Goal: Task Accomplishment & Management: Use online tool/utility

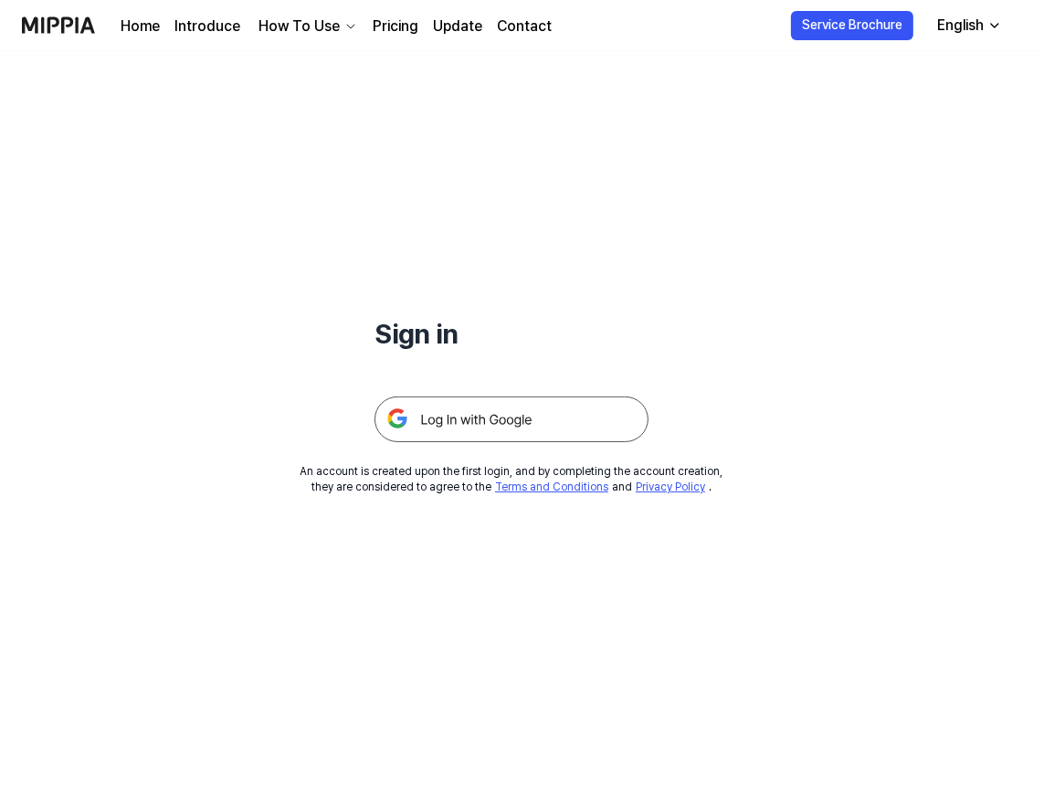
click at [486, 408] on img at bounding box center [512, 419] width 274 height 46
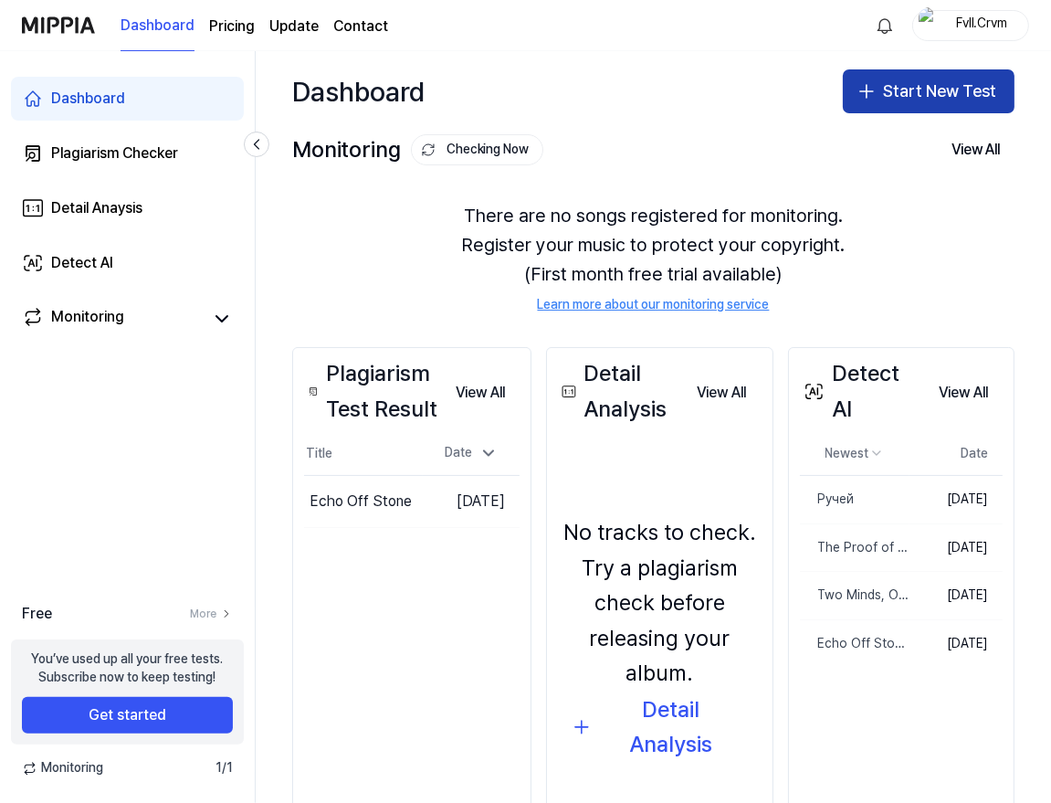
click at [908, 87] on button "Start New Test" at bounding box center [929, 91] width 172 height 44
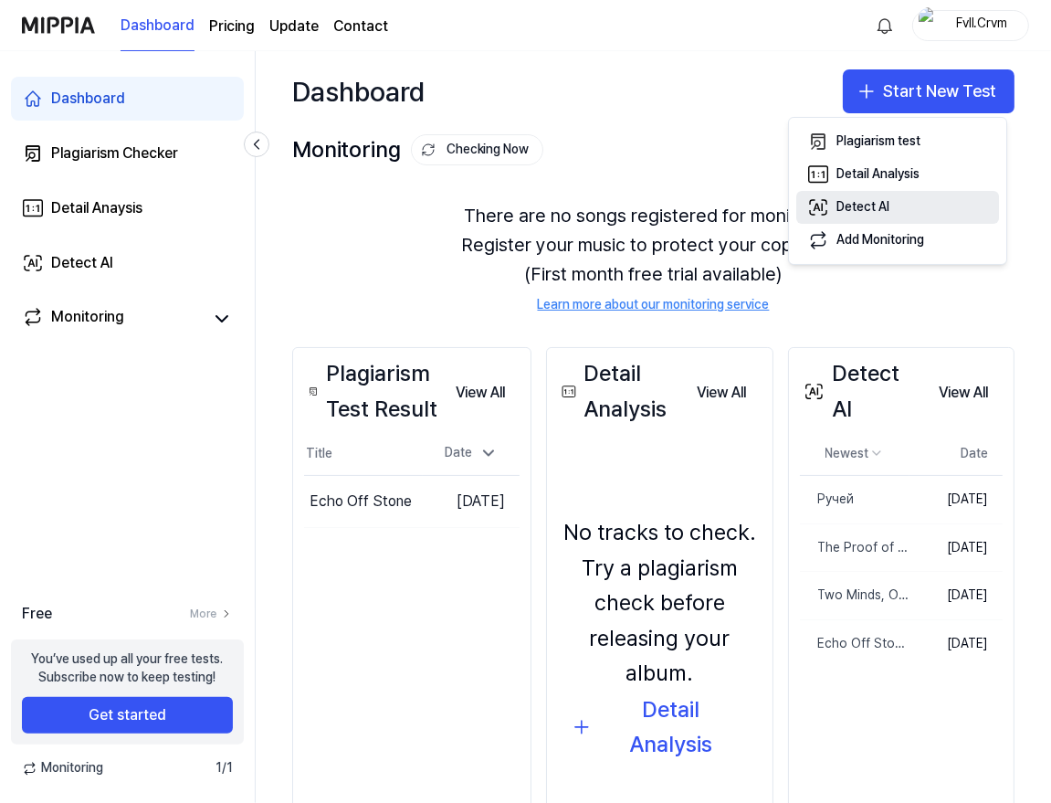
click at [870, 206] on div "Detect AI" at bounding box center [863, 207] width 53 height 18
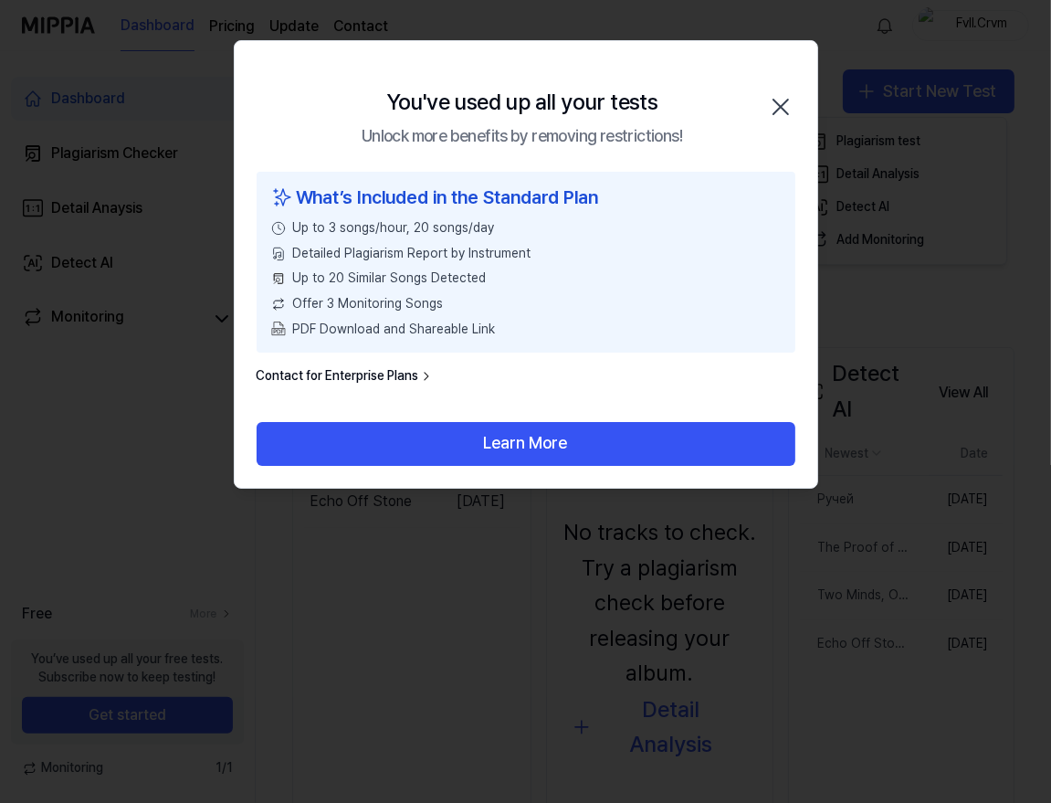
click at [793, 100] on icon "button" at bounding box center [780, 106] width 29 height 29
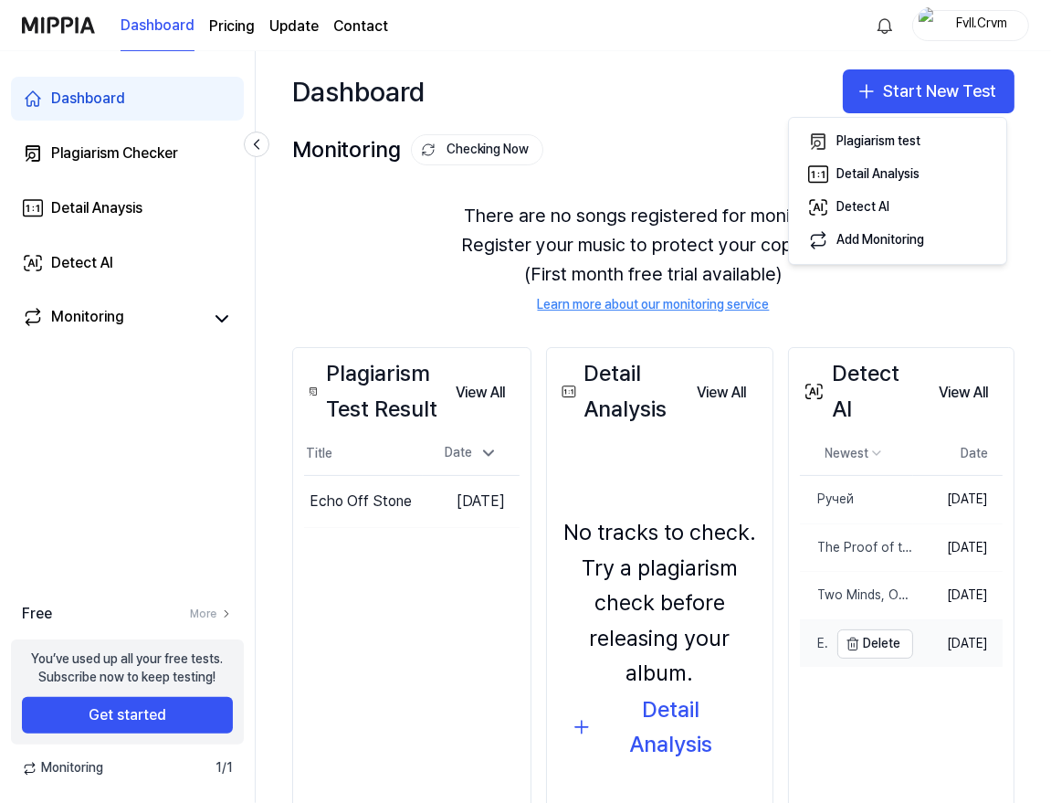
click at [823, 650] on div "Echo Off Stone" at bounding box center [814, 644] width 28 height 18
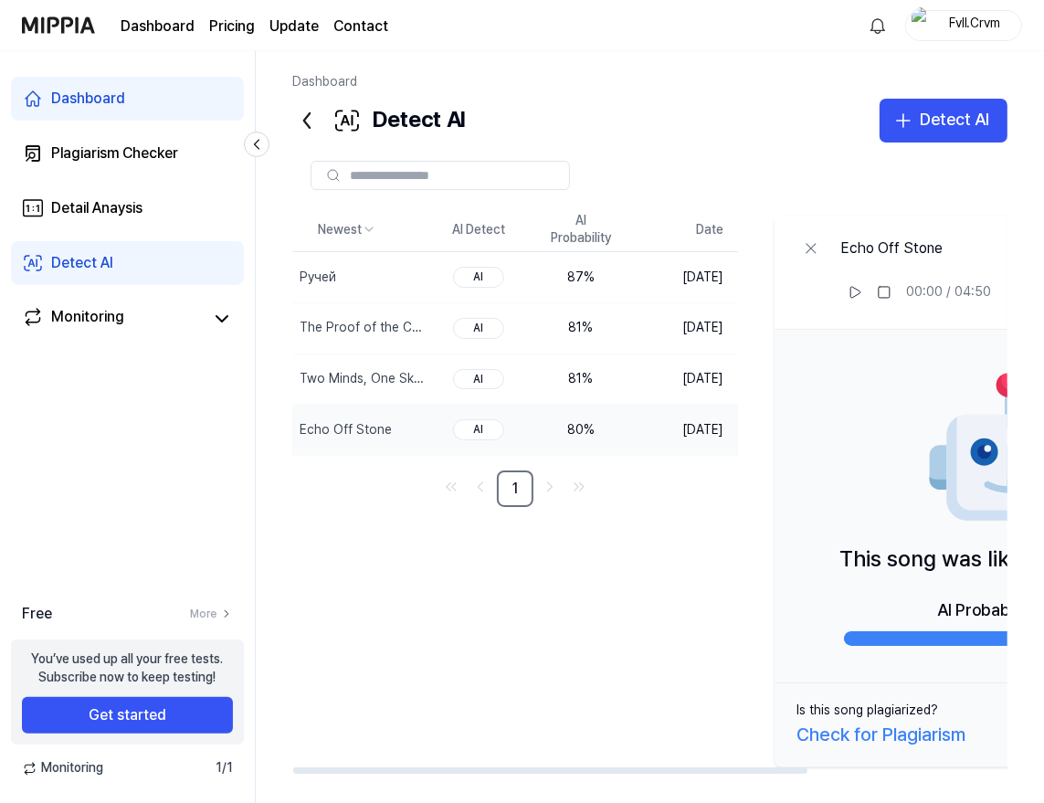
click at [978, 6] on div "Dashboard Pricing Update Contact Fvll.Crvm" at bounding box center [522, 25] width 1000 height 50
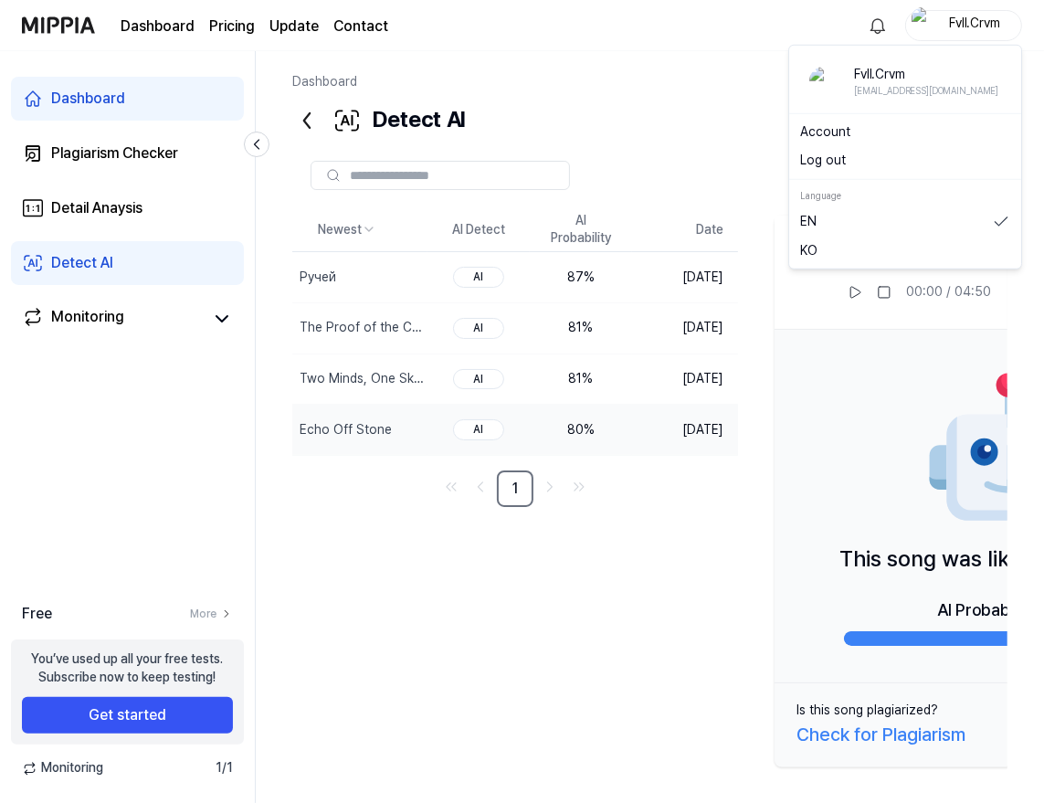
click at [972, 27] on div "Fvll.Crvm" at bounding box center [974, 25] width 71 height 20
click at [827, 162] on button "Log out" at bounding box center [905, 161] width 210 height 18
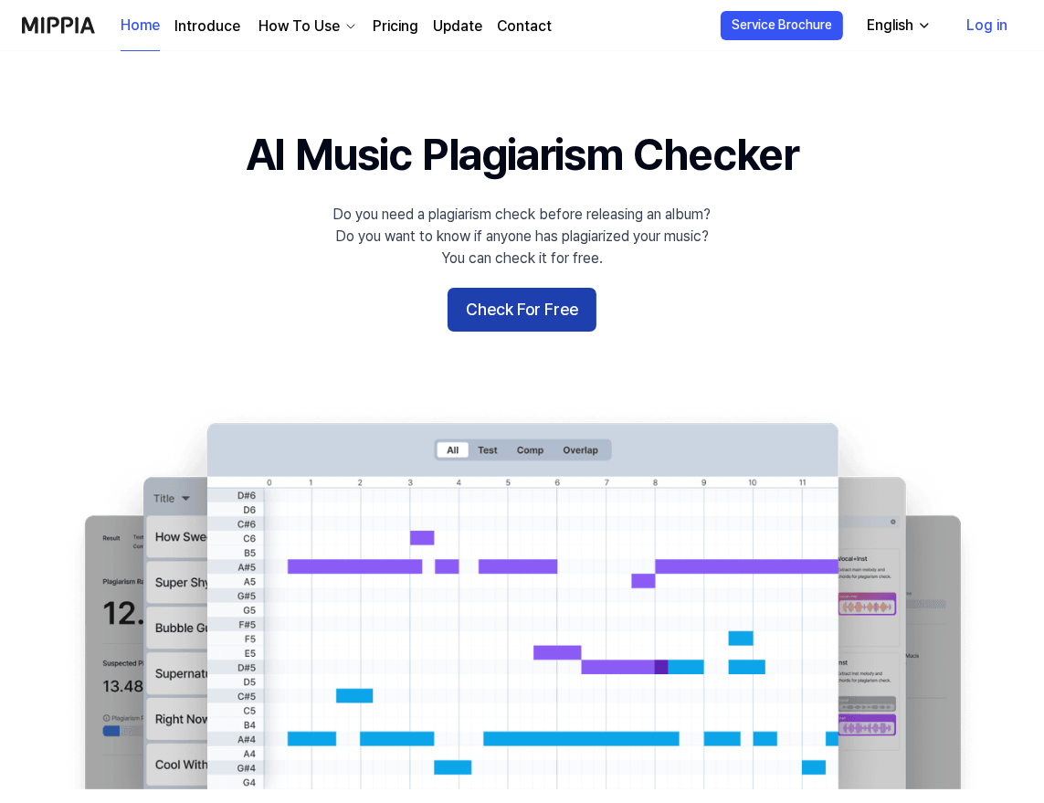
click at [536, 303] on button "Check For Free" at bounding box center [522, 310] width 149 height 44
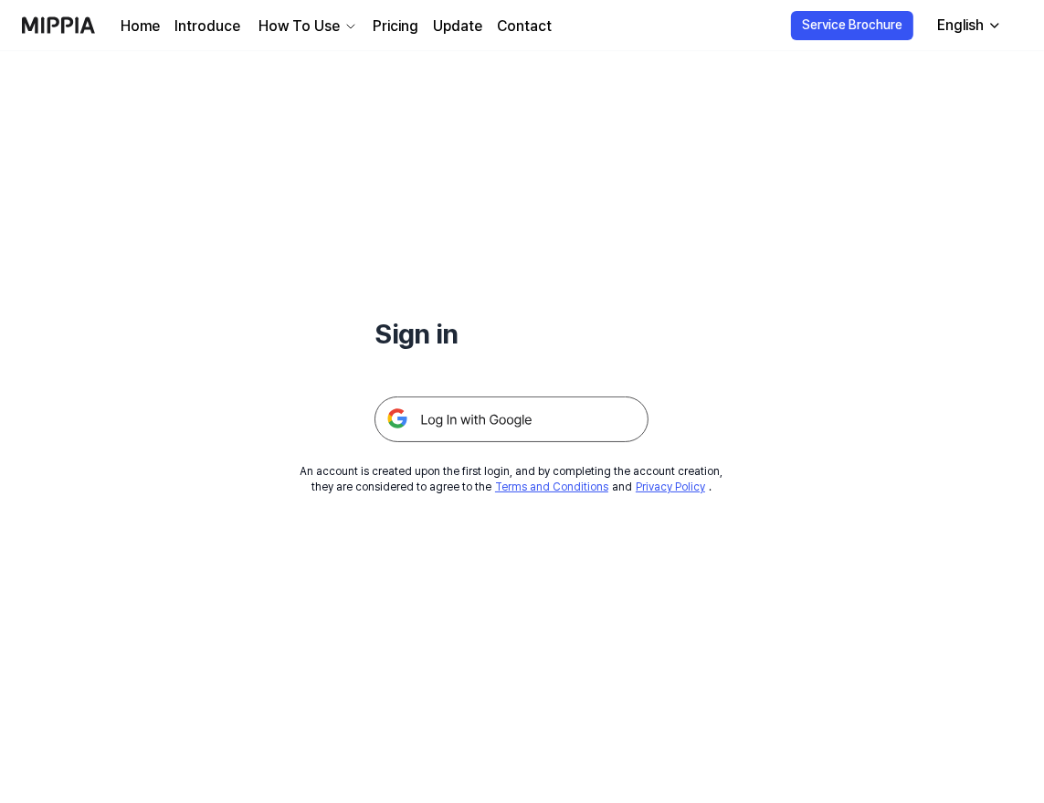
click at [472, 436] on img at bounding box center [512, 419] width 274 height 46
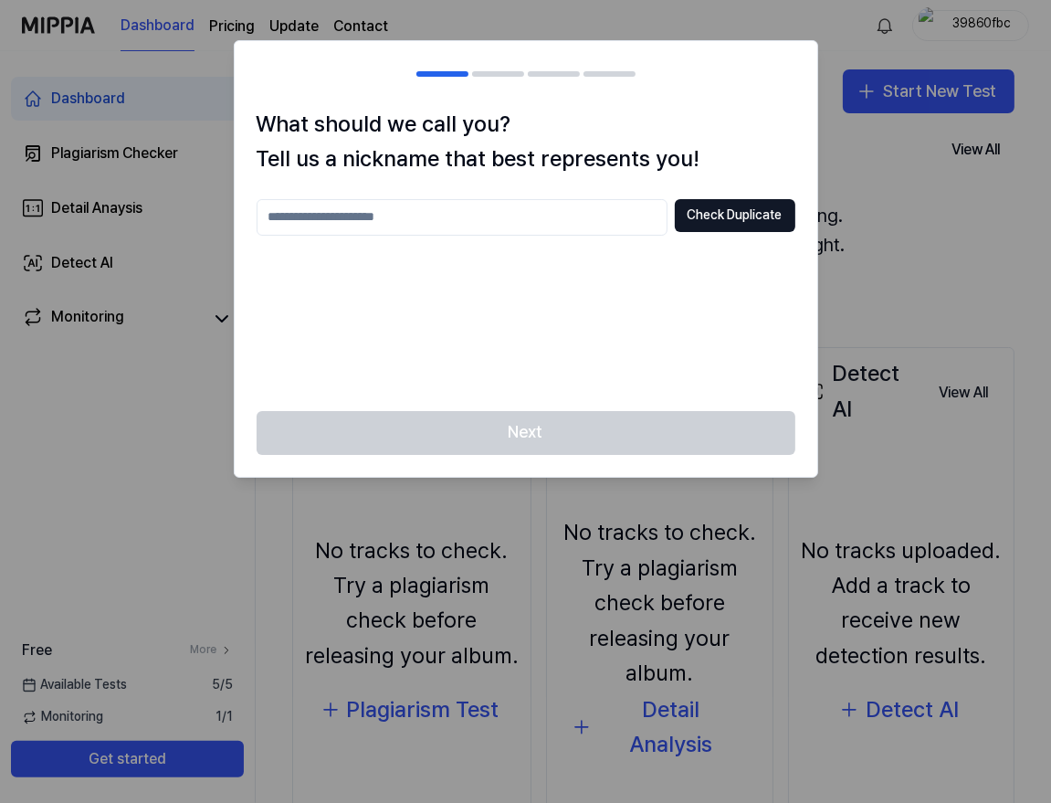
click at [862, 194] on div at bounding box center [525, 401] width 1051 height 803
click at [594, 436] on div "Next" at bounding box center [526, 444] width 583 height 66
click at [702, 206] on button "Check Duplicate" at bounding box center [735, 215] width 121 height 33
click at [471, 217] on input "text" at bounding box center [462, 217] width 411 height 37
type input "*"
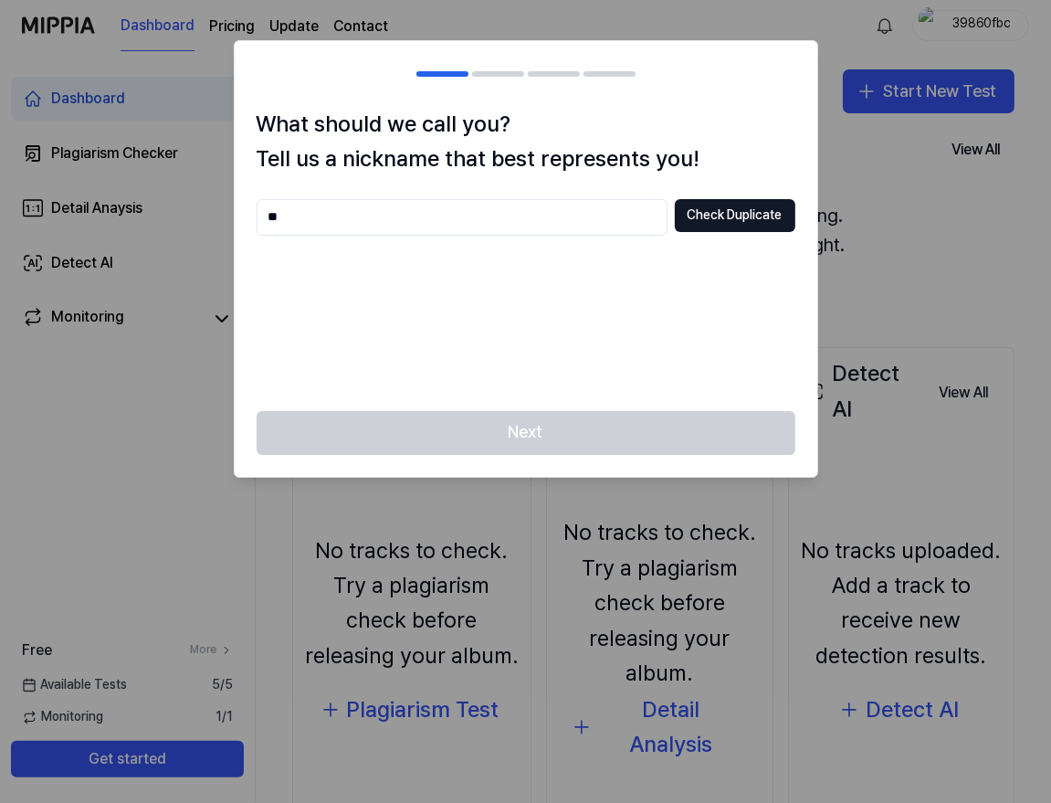
type input "*"
type input "******"
click at [534, 451] on div "Next" at bounding box center [526, 444] width 583 height 66
click at [743, 224] on button "Check Duplicate" at bounding box center [735, 215] width 121 height 33
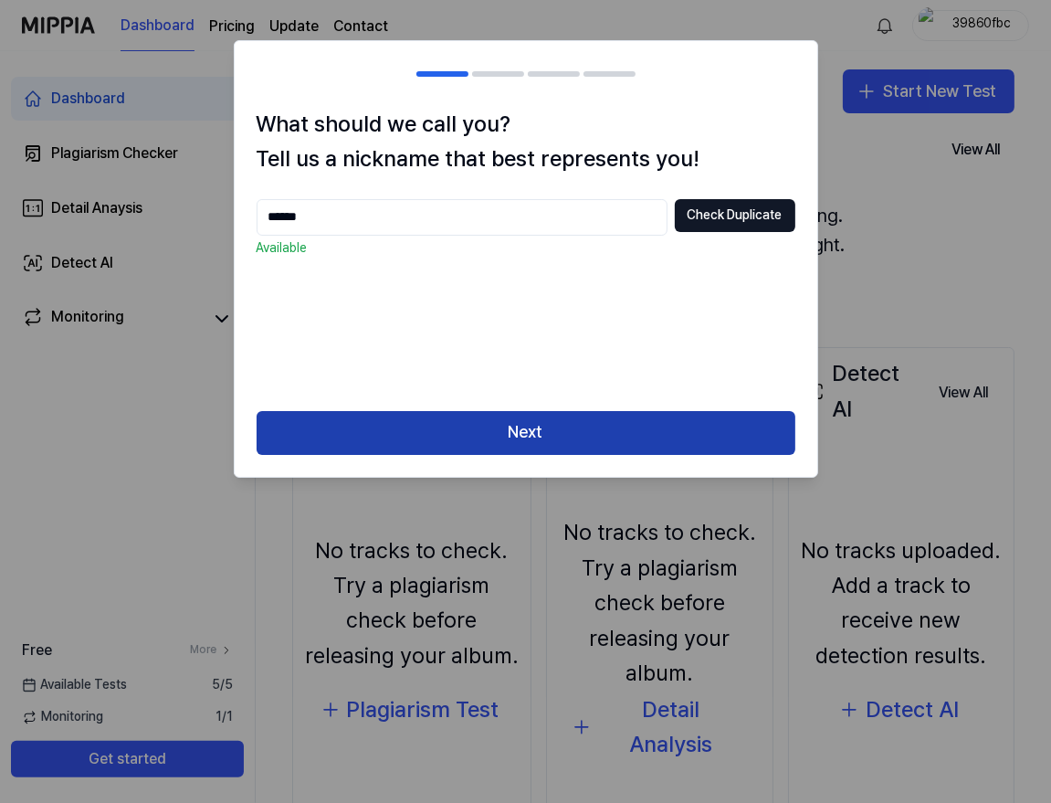
click at [530, 443] on button "Next" at bounding box center [526, 433] width 539 height 44
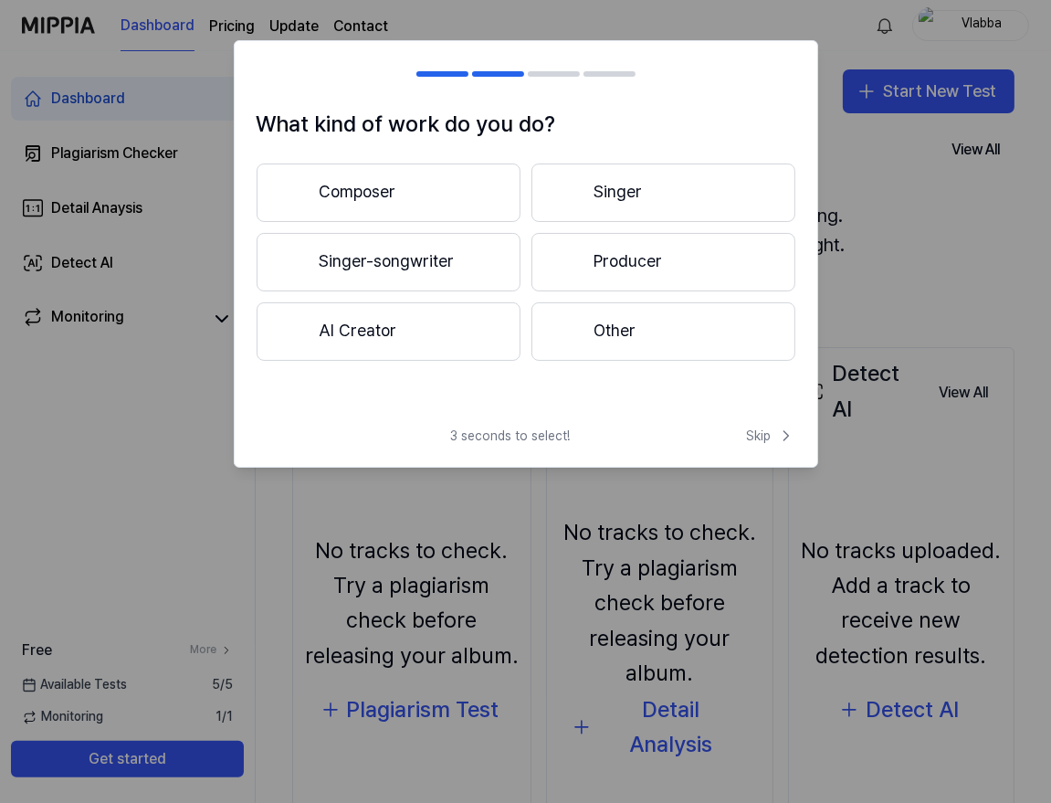
click at [652, 317] on button "Other" at bounding box center [664, 331] width 264 height 58
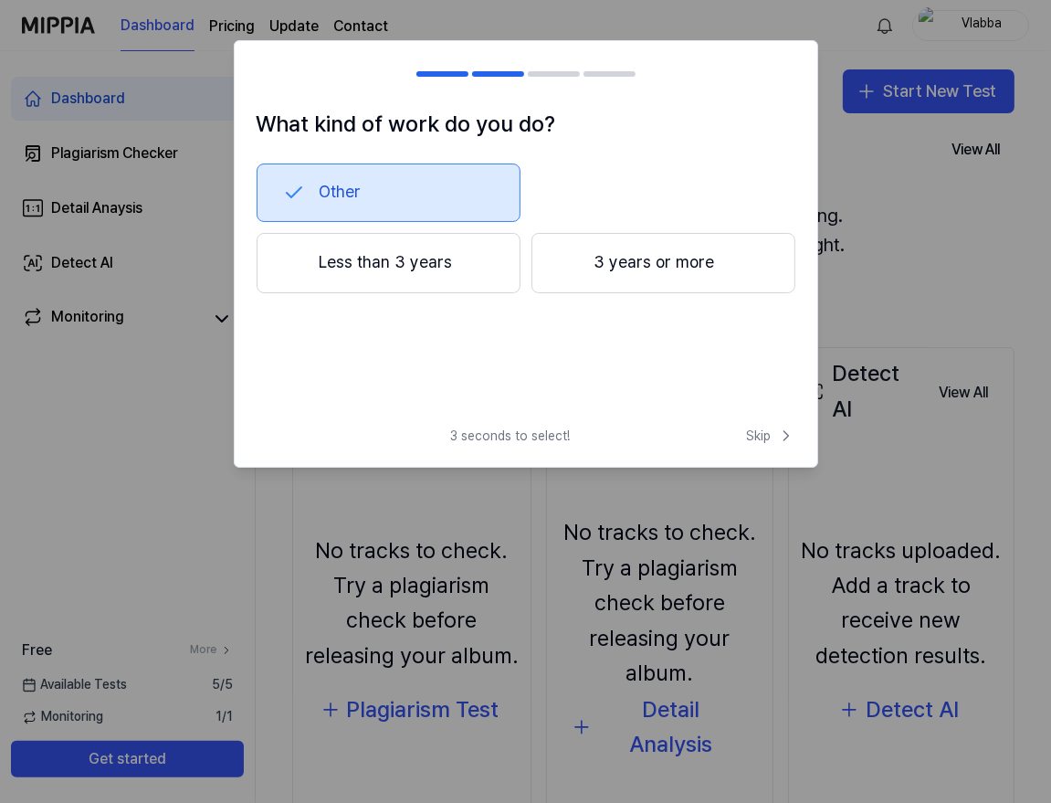
click at [441, 262] on button "Less than 3 years" at bounding box center [389, 263] width 264 height 60
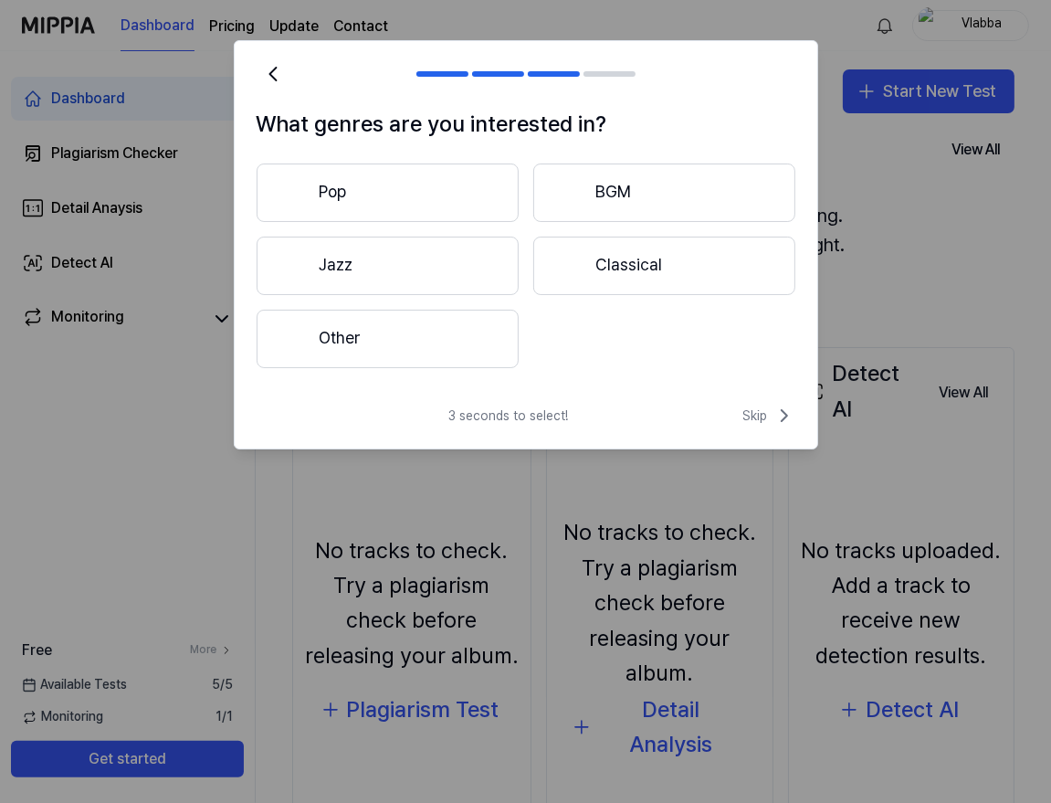
click at [351, 172] on button "Pop" at bounding box center [388, 193] width 262 height 58
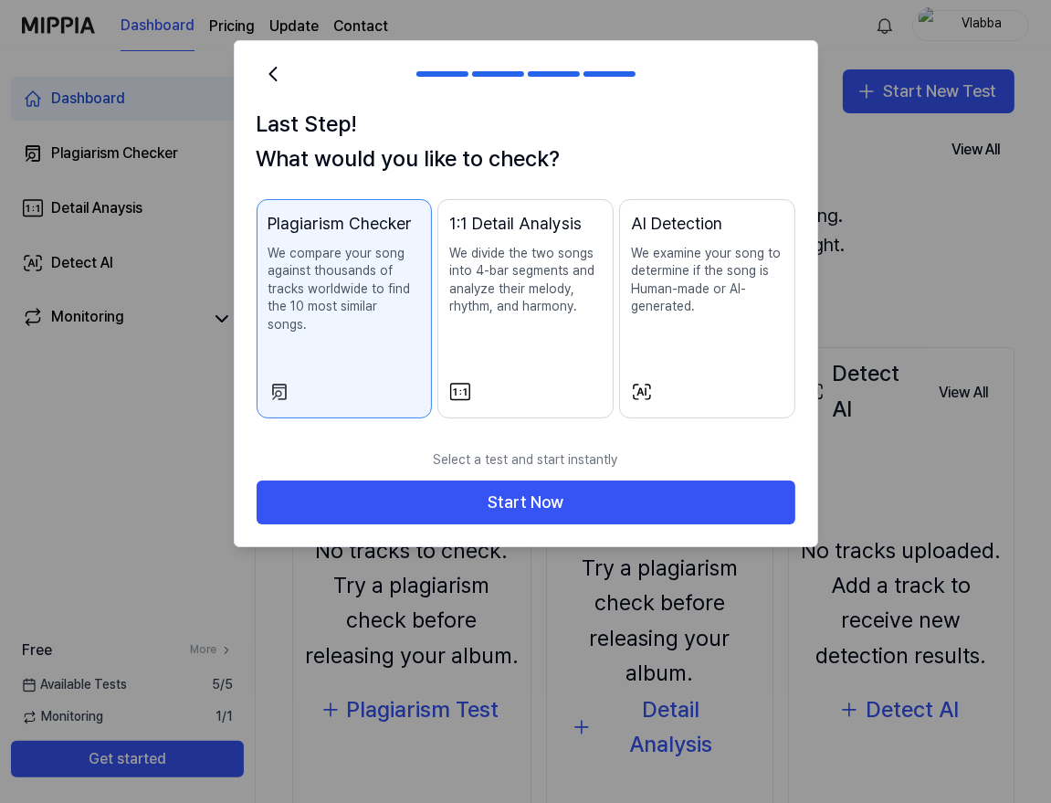
click at [705, 315] on p "We examine your song to determine if the song is Human-made or AI-generated." at bounding box center [707, 280] width 153 height 71
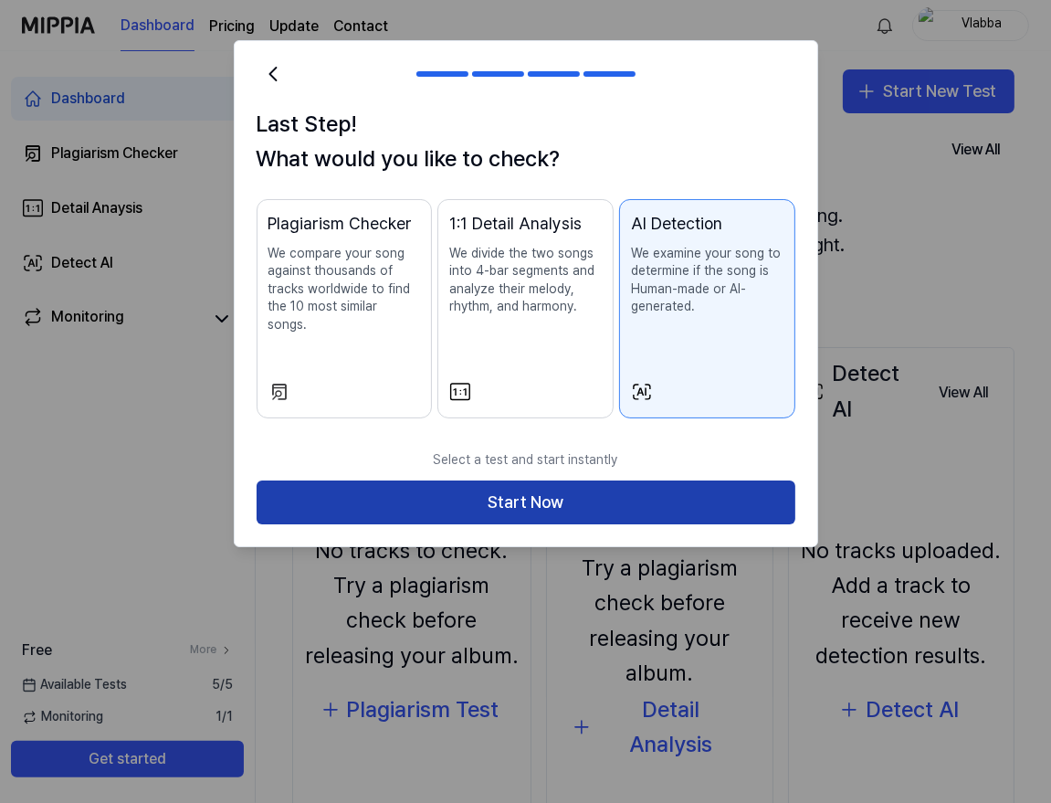
click at [563, 481] on button "Start Now" at bounding box center [526, 503] width 539 height 44
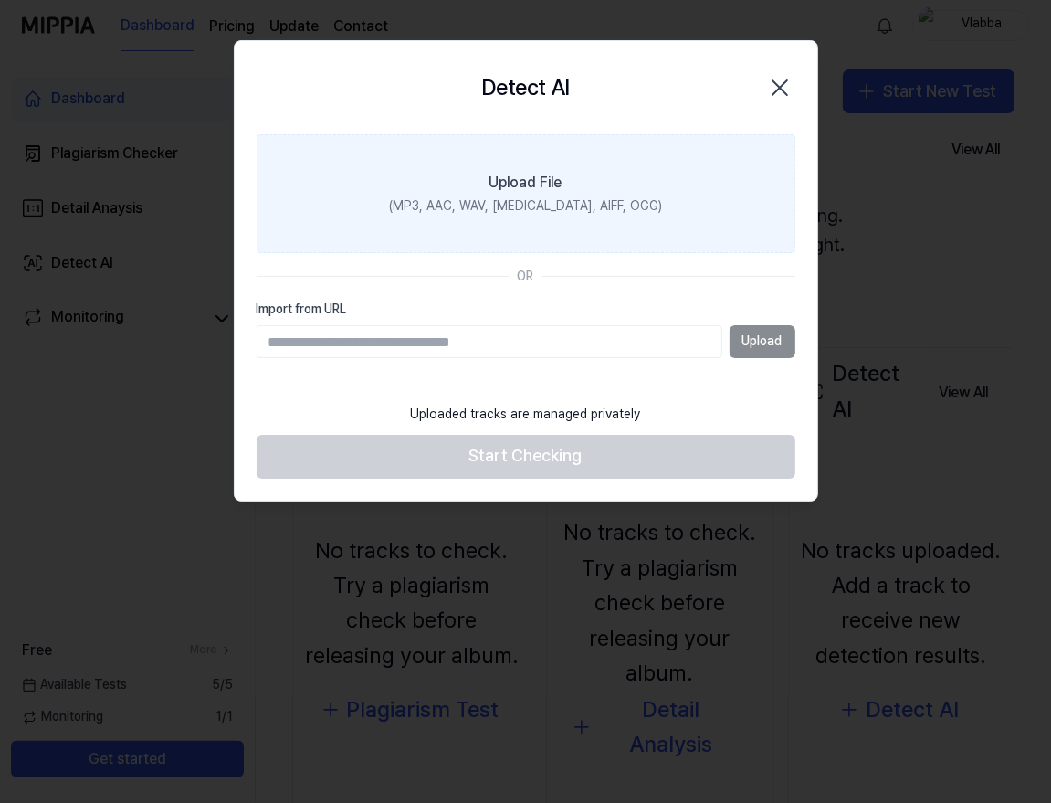
click at [565, 203] on div "(MP3, AAC, WAV, [MEDICAL_DATA], AIFF, OGG)" at bounding box center [525, 206] width 273 height 18
click at [0, 0] on input "Upload File (MP3, AAC, WAV, [MEDICAL_DATA], AIFF, OGG)" at bounding box center [0, 0] width 0 height 0
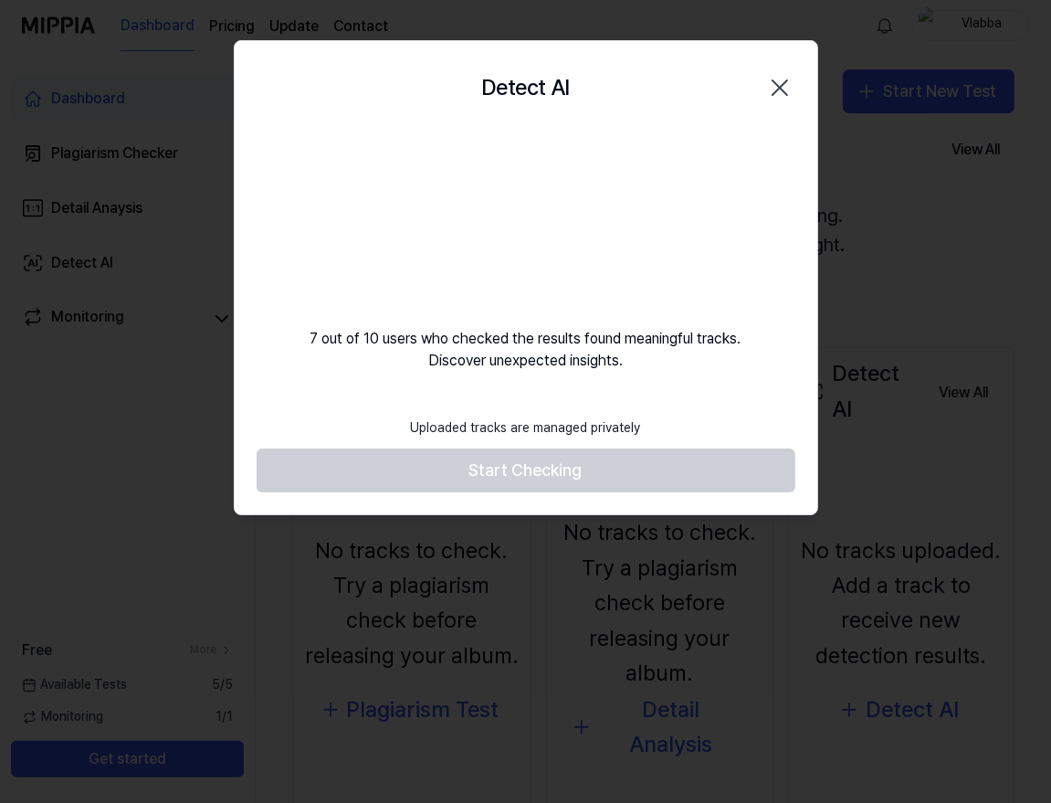
click at [786, 81] on icon "button" at bounding box center [780, 87] width 29 height 29
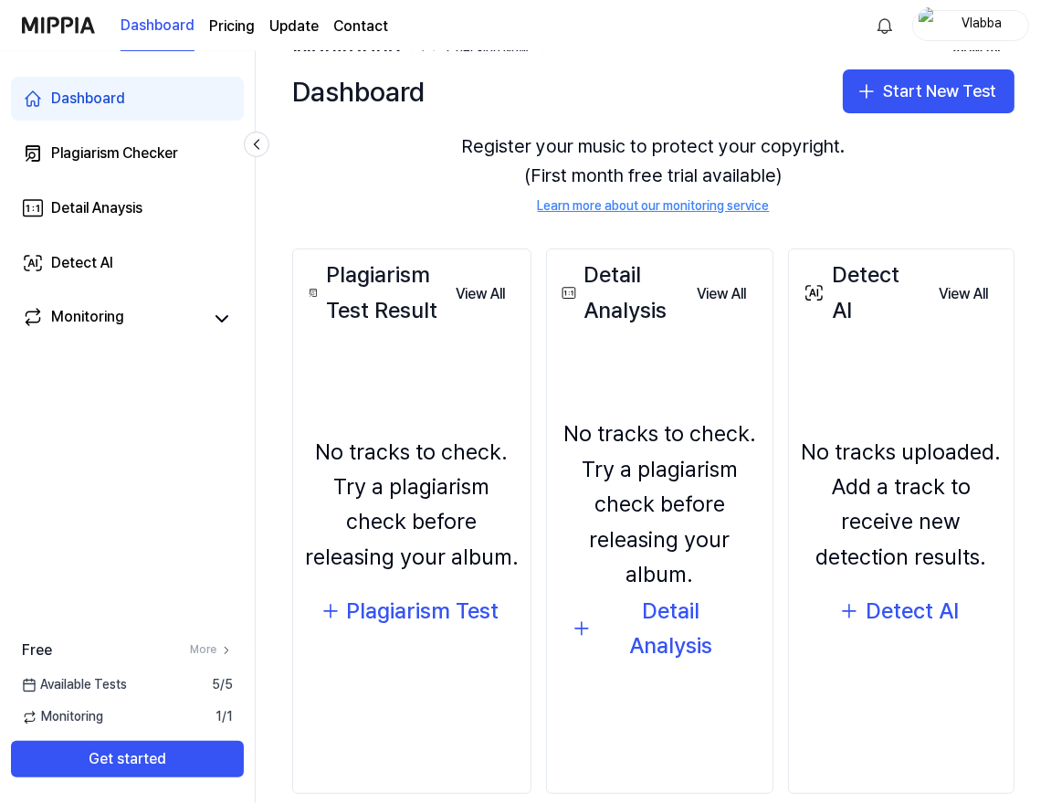
scroll to position [125, 0]
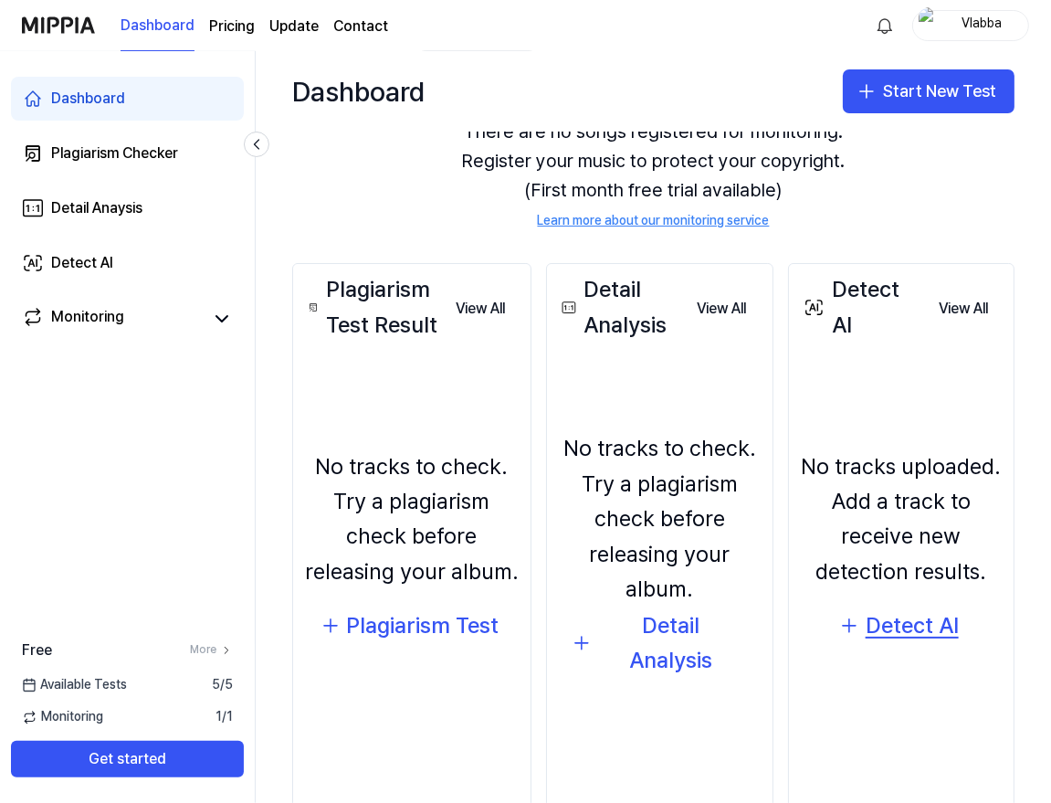
scroll to position [91, 0]
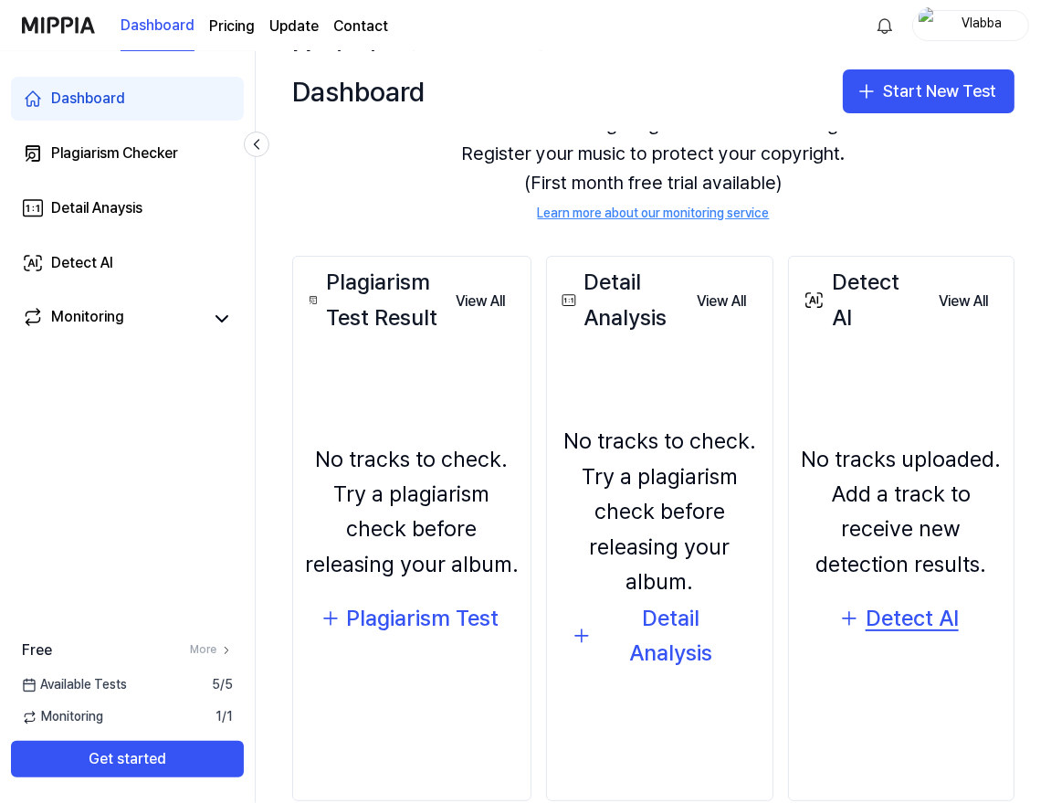
click at [913, 617] on div "Detect AI" at bounding box center [912, 618] width 93 height 35
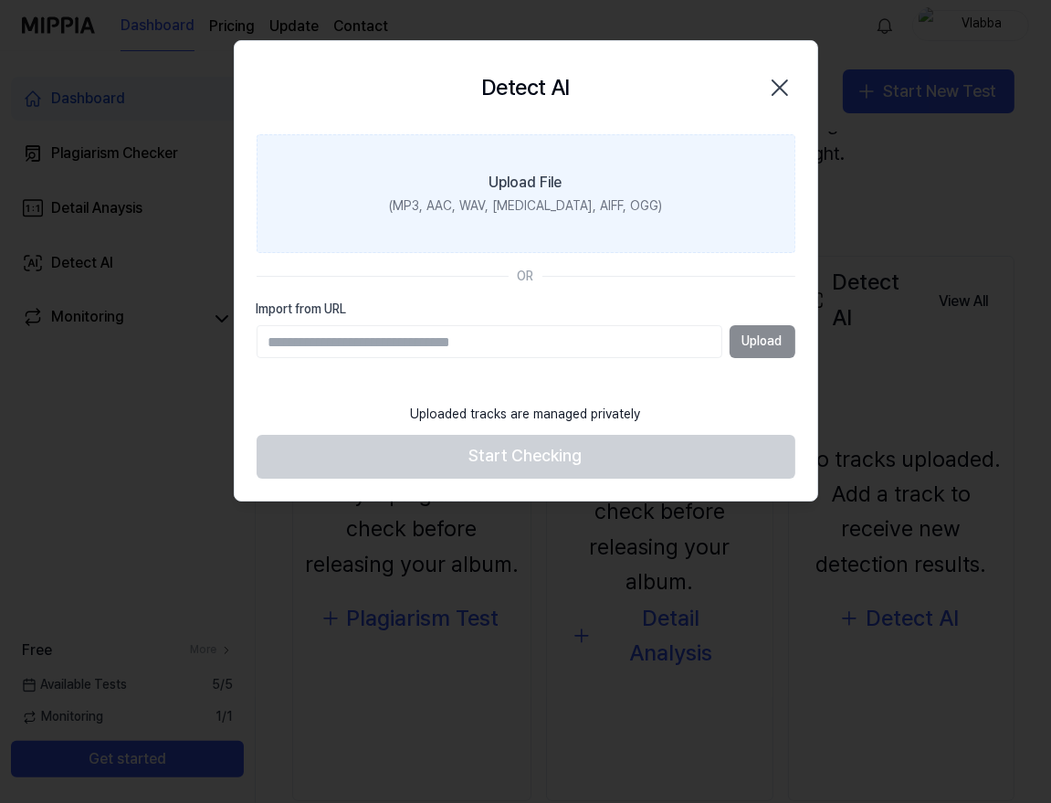
click at [544, 233] on label "Upload File (MP3, AAC, WAV, [MEDICAL_DATA], AIFF, OGG)" at bounding box center [526, 193] width 539 height 119
click at [0, 0] on input "Upload File (MP3, AAC, WAV, [MEDICAL_DATA], AIFF, OGG)" at bounding box center [0, 0] width 0 height 0
